Goal: Information Seeking & Learning: Learn about a topic

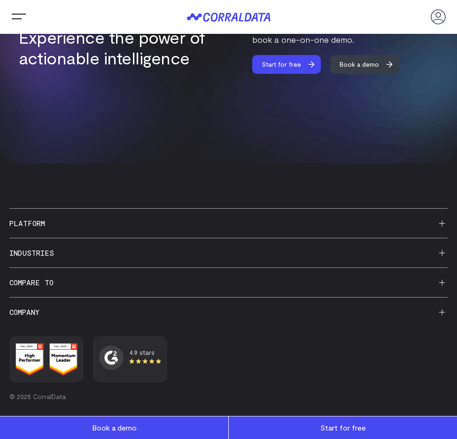
scroll to position [3503, 0]
click at [75, 321] on h3 "Company" at bounding box center [228, 312] width 439 height 29
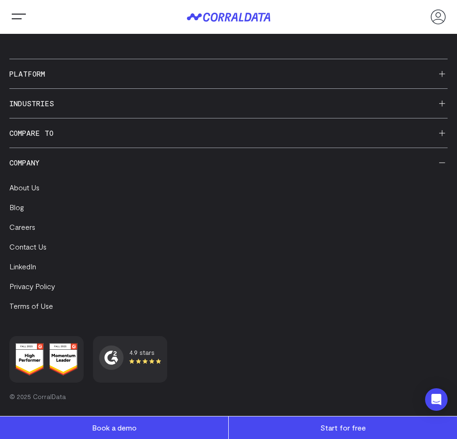
scroll to position [3653, 0]
click at [22, 190] on link "About Us" at bounding box center [24, 187] width 30 height 9
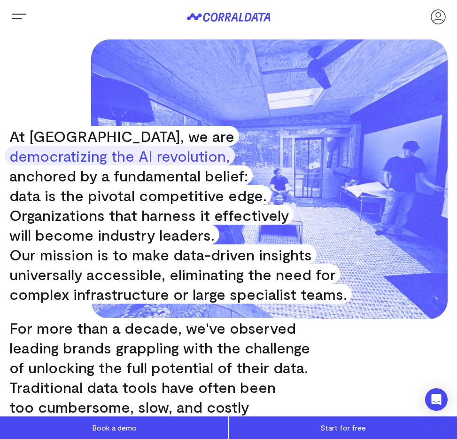
scroll to position [71, 0]
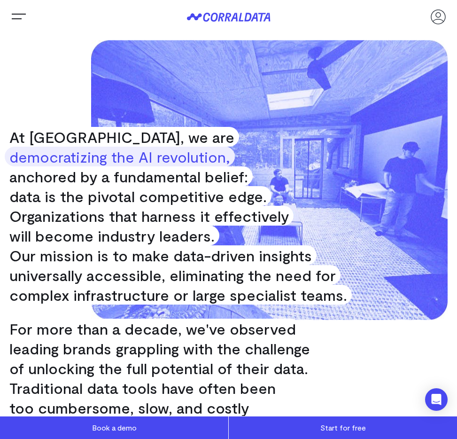
click at [21, 15] on button "Trigger Menu" at bounding box center [18, 17] width 19 height 19
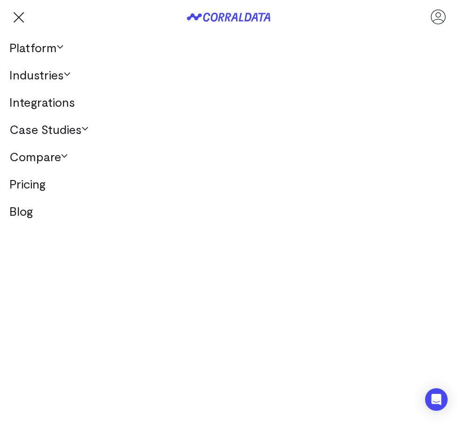
click at [18, 16] on button "Trigger Menu" at bounding box center [18, 17] width 19 height 19
